Goal: Task Accomplishment & Management: Manage account settings

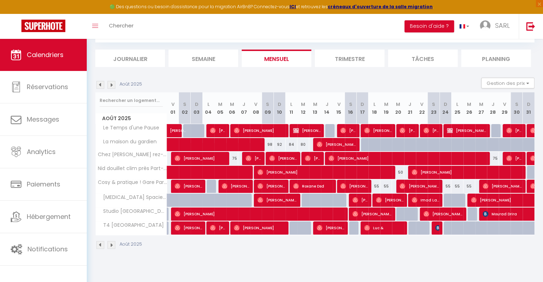
click at [103, 84] on img at bounding box center [100, 85] width 8 height 8
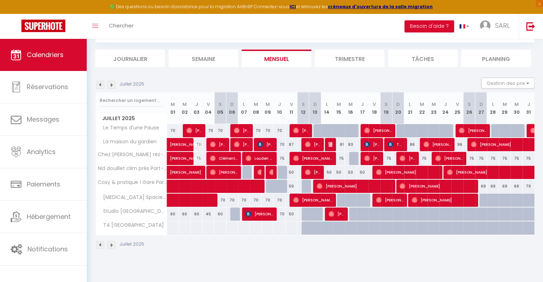
click at [112, 86] on img at bounding box center [111, 85] width 8 height 8
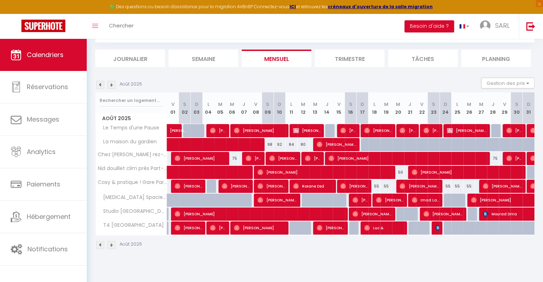
click at [104, 84] on div "Août 2025" at bounding box center [119, 85] width 49 height 8
click at [100, 84] on img at bounding box center [100, 85] width 8 height 8
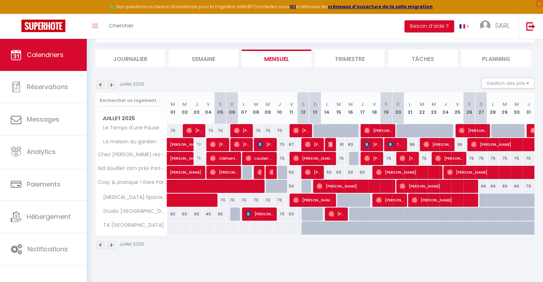
click at [110, 82] on img at bounding box center [111, 85] width 8 height 8
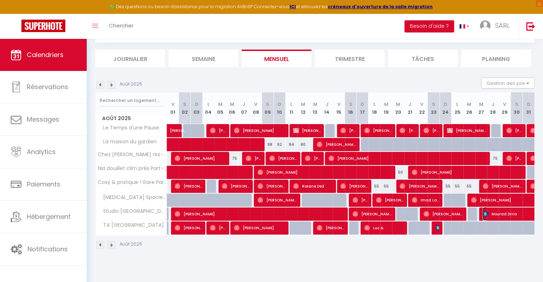
click at [489, 213] on span "Mourad Drira" at bounding box center [531, 214] width 98 height 14
select select "KO"
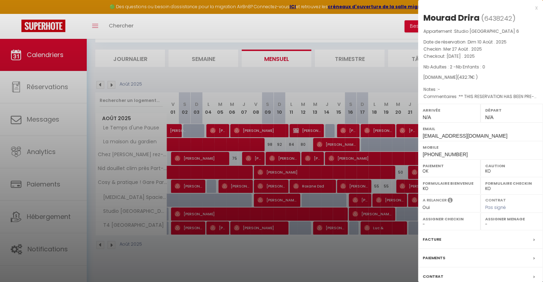
click at [530, 6] on div "x" at bounding box center [478, 8] width 120 height 9
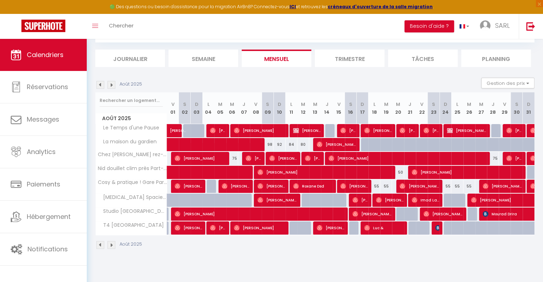
click at [101, 87] on img at bounding box center [100, 85] width 8 height 8
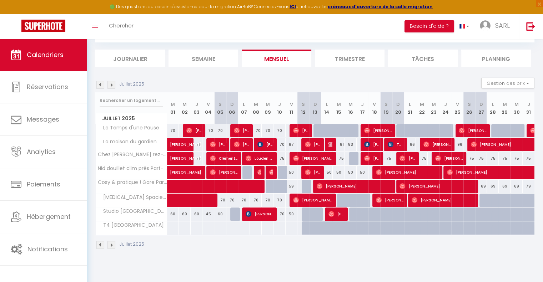
click at [108, 86] on img at bounding box center [111, 85] width 8 height 8
